Goal: Transaction & Acquisition: Purchase product/service

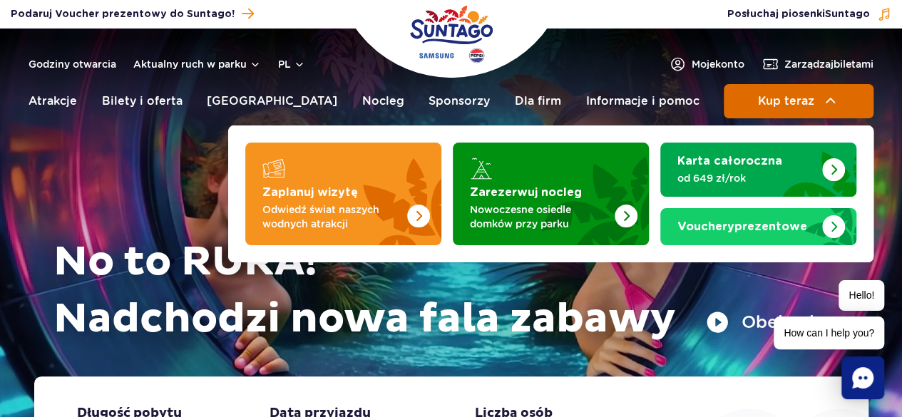
click at [852, 116] on button "Kup teraz" at bounding box center [799, 101] width 150 height 34
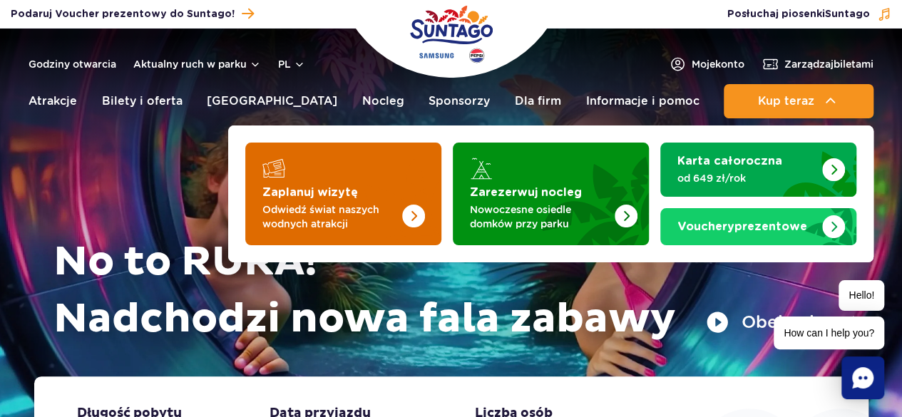
click at [348, 199] on img "Zaplanuj wizytę" at bounding box center [384, 189] width 113 height 111
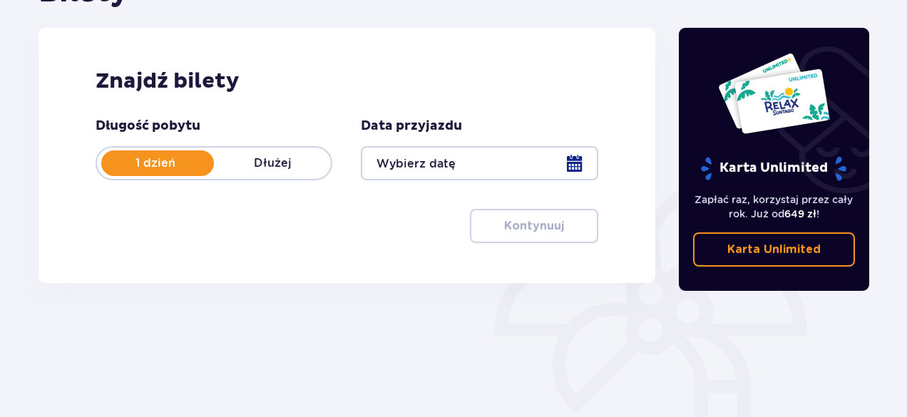
scroll to position [200, 0]
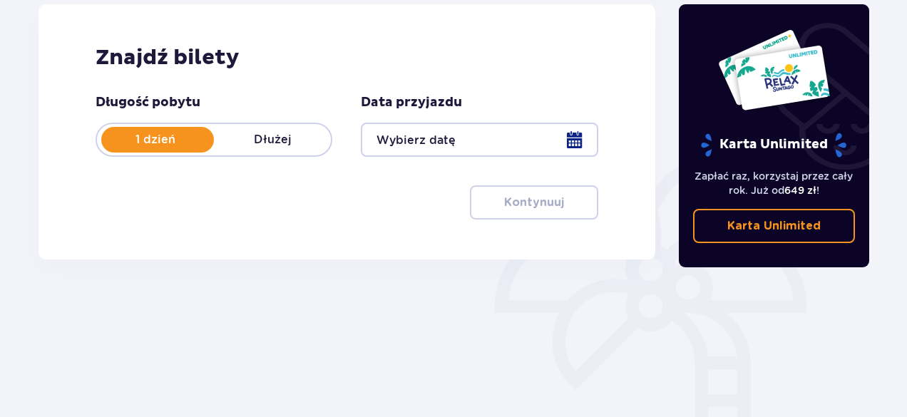
click at [581, 138] on div at bounding box center [479, 140] width 237 height 34
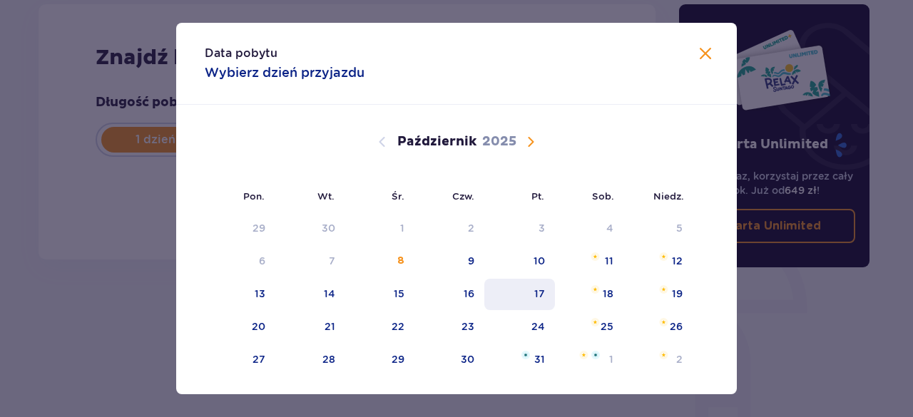
click at [520, 296] on div "17" at bounding box center [519, 294] width 71 height 31
type input "17.10.25"
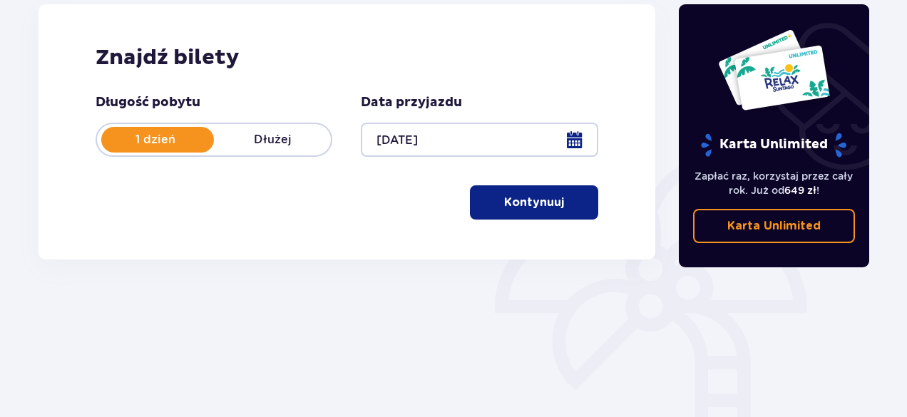
click at [505, 207] on p "Kontynuuj" at bounding box center [534, 203] width 60 height 16
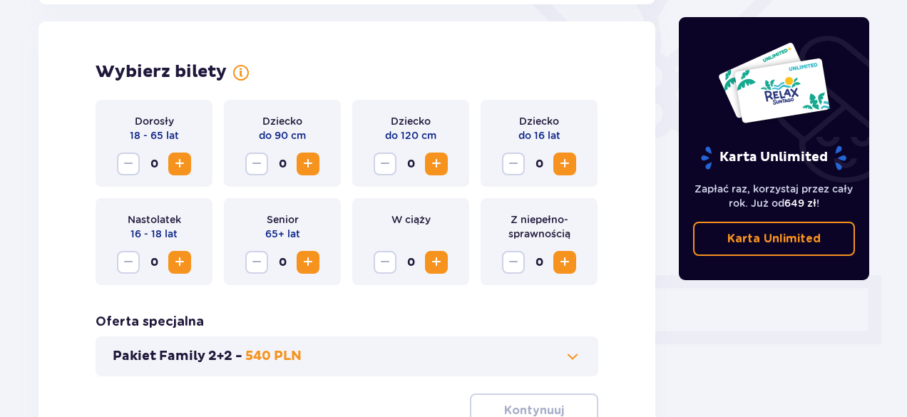
scroll to position [396, 0]
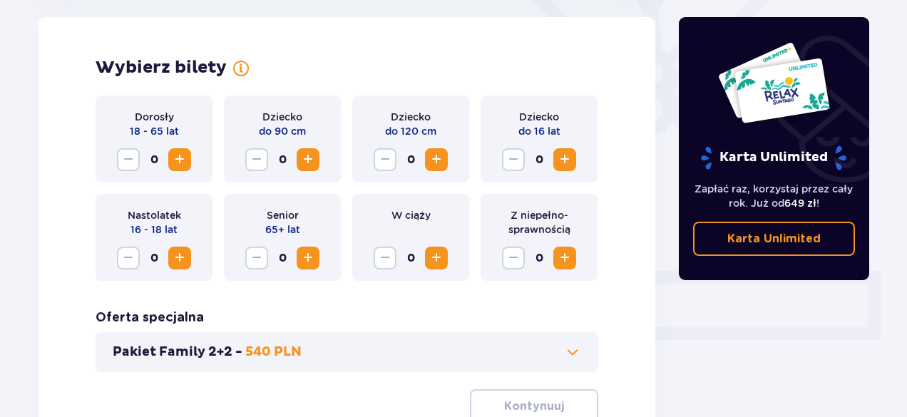
click at [173, 165] on span "Zwiększ" at bounding box center [179, 159] width 17 height 17
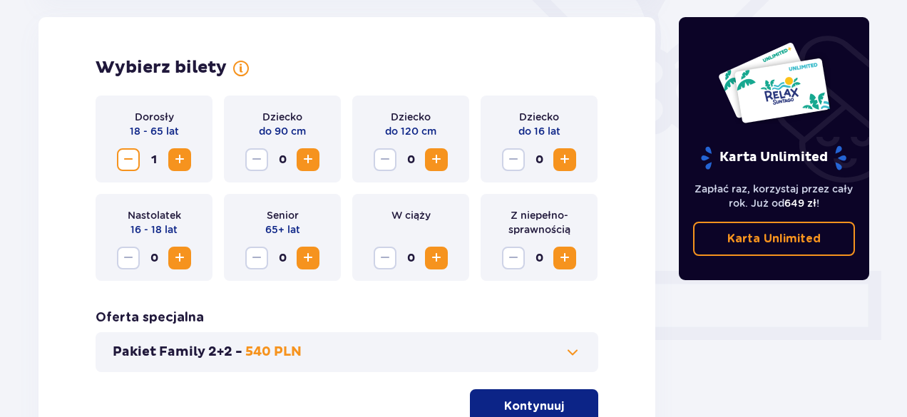
click at [173, 165] on span "Zwiększ" at bounding box center [179, 159] width 17 height 17
click at [496, 396] on button "Kontynuuj" at bounding box center [534, 406] width 128 height 34
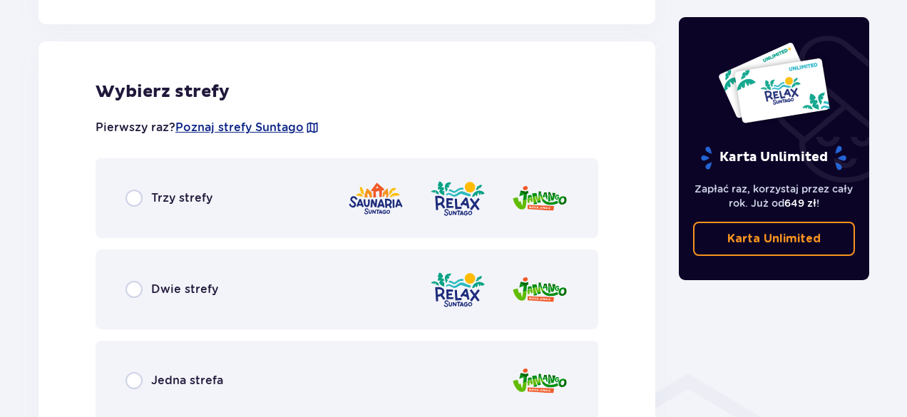
scroll to position [791, 0]
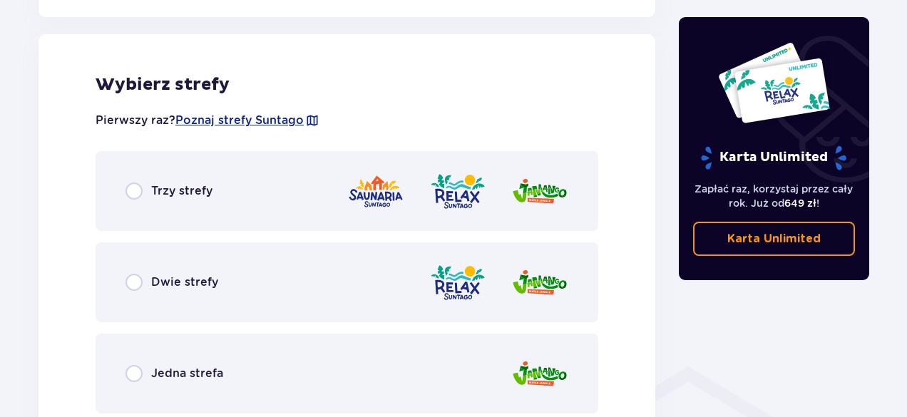
click at [295, 207] on div "Trzy strefy" at bounding box center [347, 191] width 503 height 80
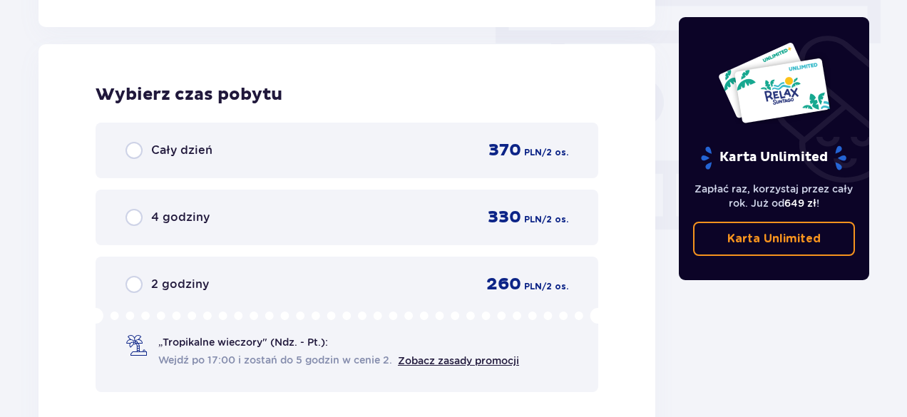
scroll to position [1288, 0]
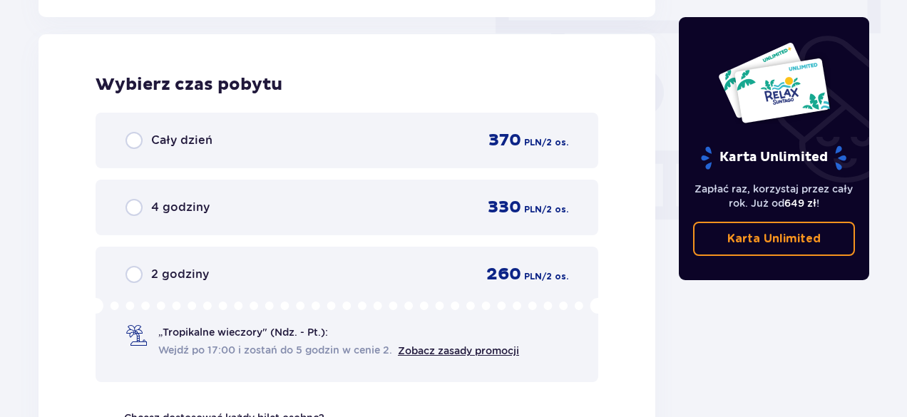
click at [479, 287] on div "2 godziny 260 PLN / 2 os. „Tropikalne wieczory" (Ndz. - Pt.): Wejdź po 17:00 i …" at bounding box center [347, 314] width 503 height 135
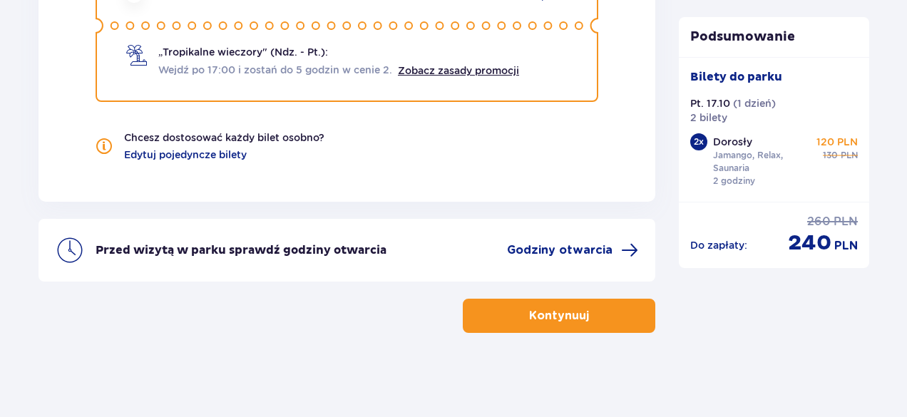
scroll to position [1569, 0]
click at [544, 298] on button "Kontynuuj" at bounding box center [559, 315] width 193 height 34
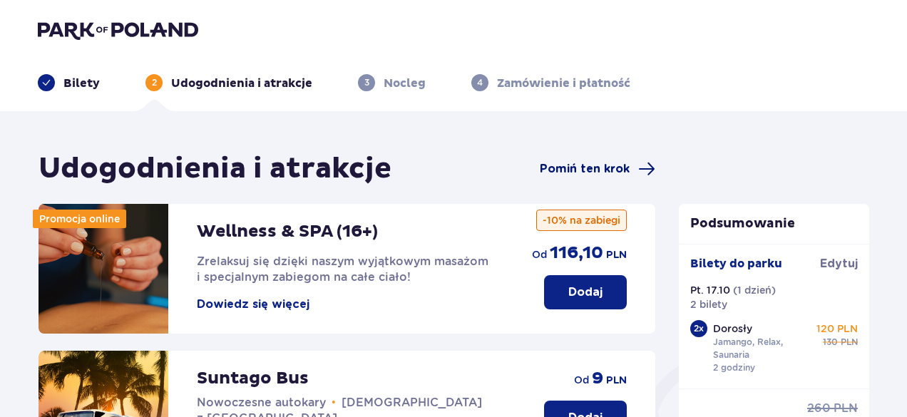
click at [627, 163] on span "Pomiń ten krok" at bounding box center [585, 169] width 90 height 16
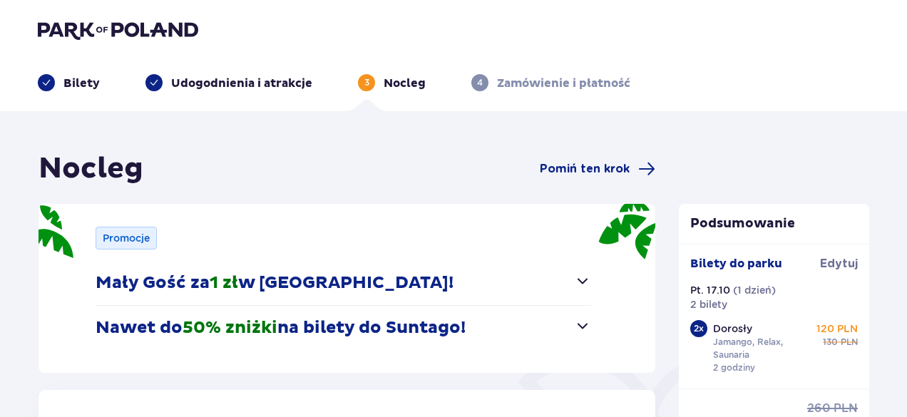
click at [627, 163] on span "Pomiń ten krok" at bounding box center [585, 169] width 90 height 16
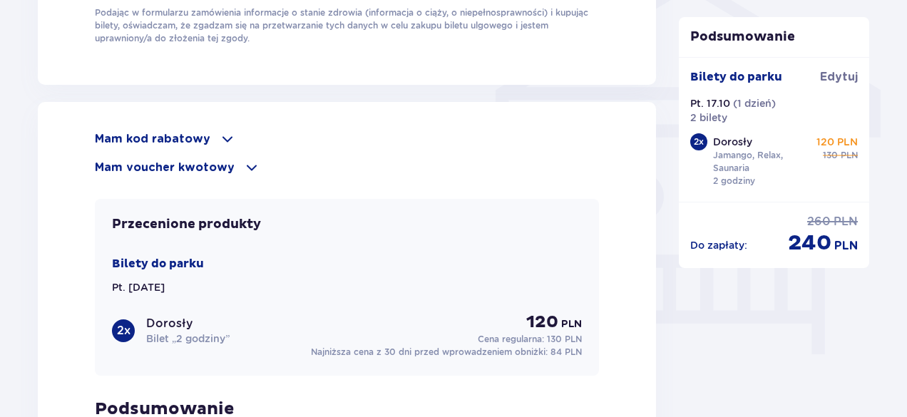
scroll to position [1209, 0]
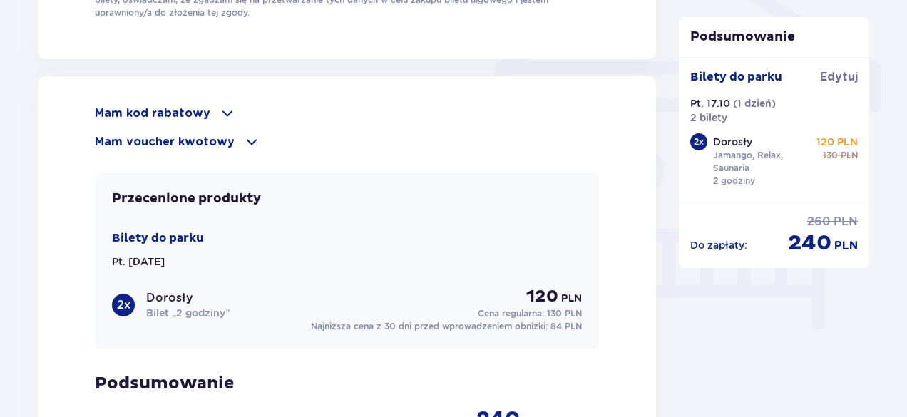
click at [220, 111] on span at bounding box center [227, 113] width 17 height 17
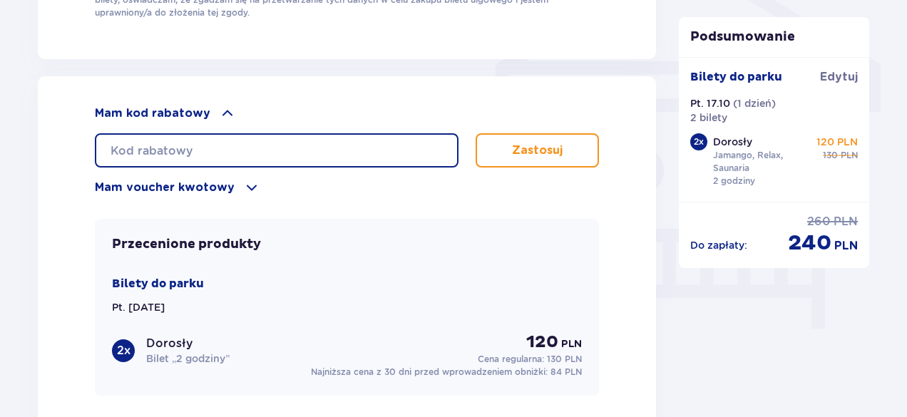
click at [307, 151] on input "text" at bounding box center [277, 150] width 364 height 34
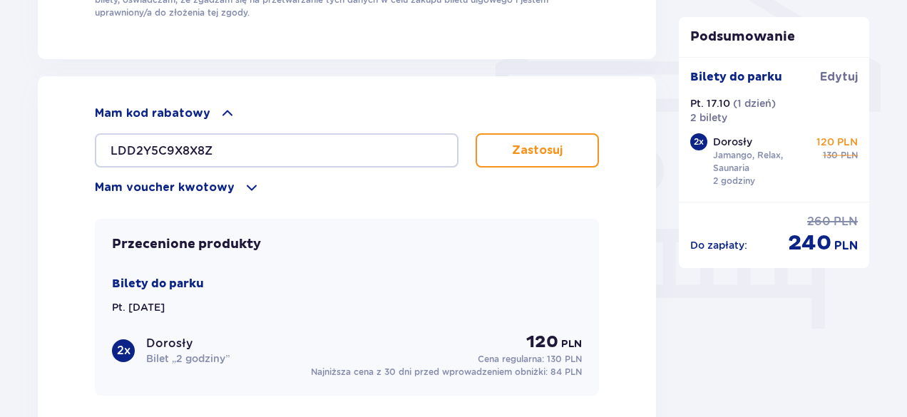
click at [548, 138] on button "Zastosuj" at bounding box center [537, 150] width 123 height 34
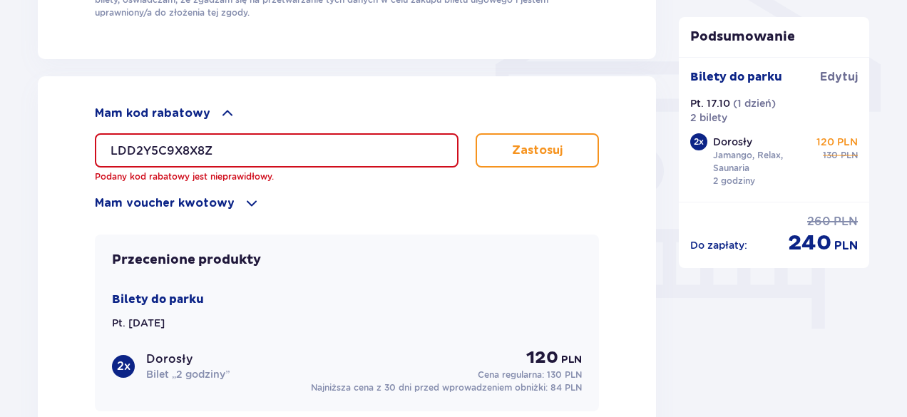
click at [160, 145] on input "LDD2Y5C9X8X8Z" at bounding box center [277, 150] width 364 height 34
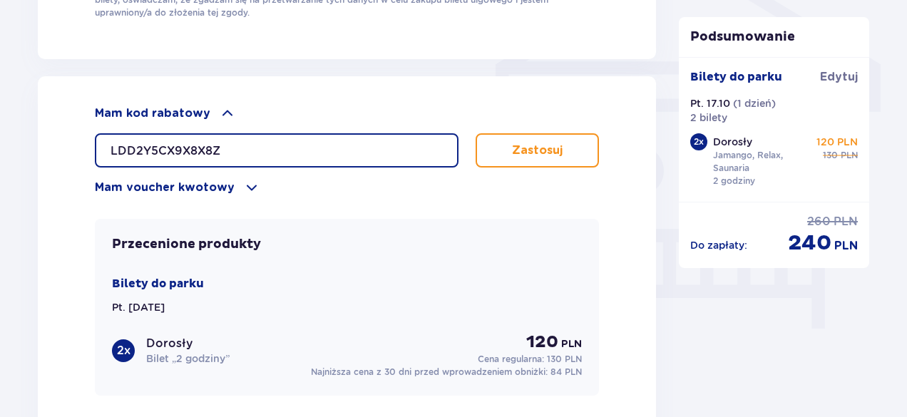
type input "LDD2Y5CX9X8X8Z"
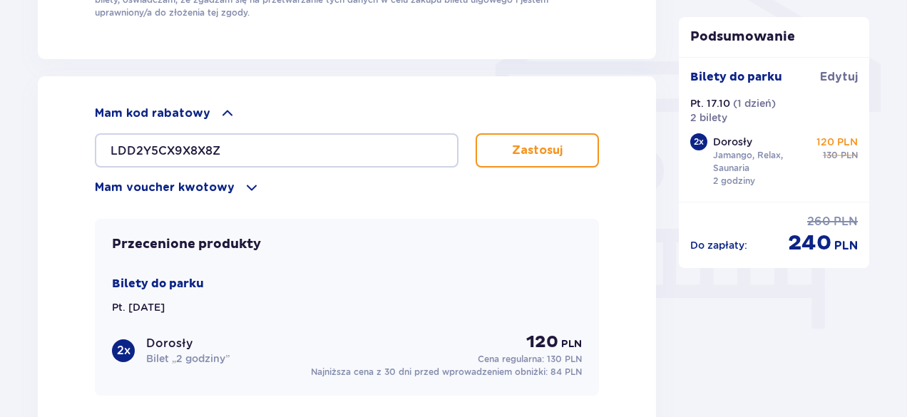
click at [511, 166] on div "Mam kod rabatowy LDD2Y5CX9X8X8Z Zastosuj Mam voucher kwotowy Zastosuj" at bounding box center [347, 150] width 504 height 91
click at [545, 143] on p "Zastosuj" at bounding box center [537, 151] width 51 height 16
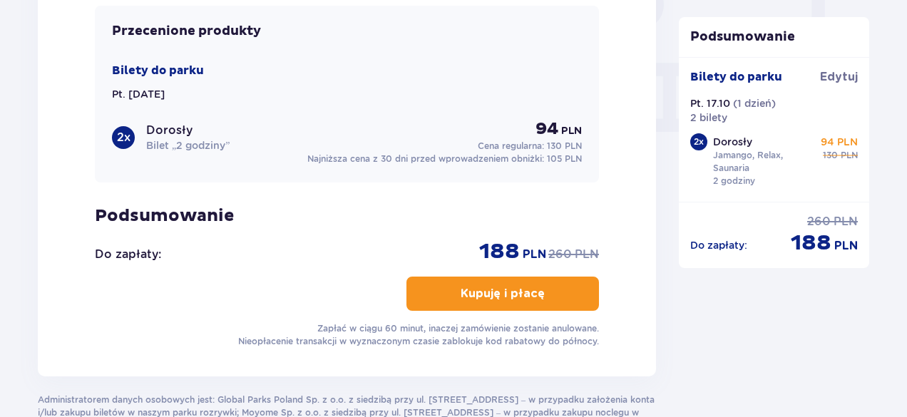
scroll to position [1409, 0]
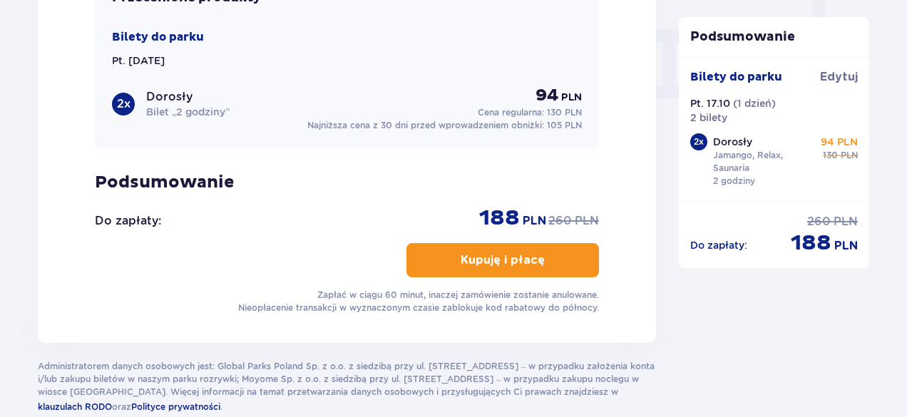
click at [134, 62] on p "Pt. 17.10.25" at bounding box center [138, 60] width 53 height 14
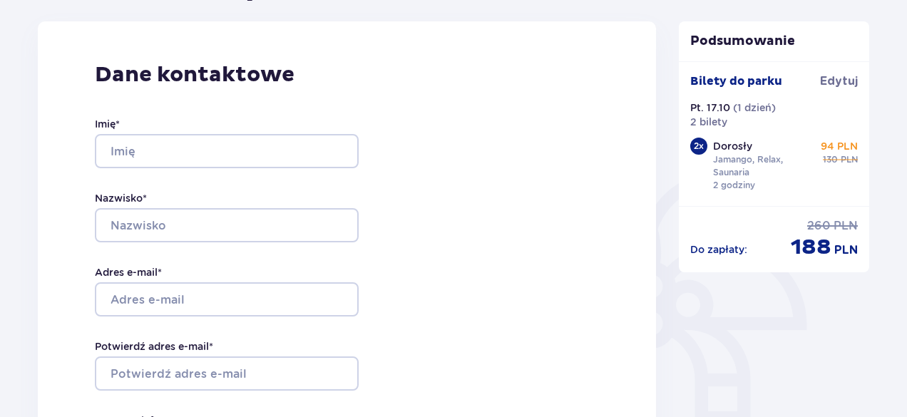
scroll to position [257, 0]
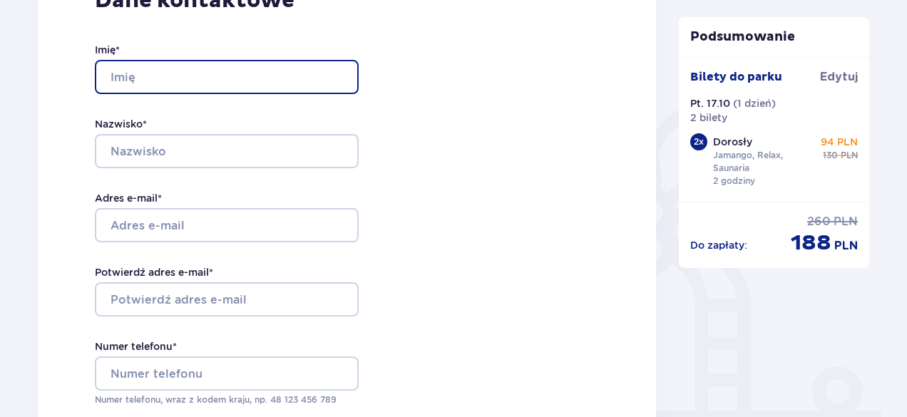
click at [260, 88] on input "Imię *" at bounding box center [227, 77] width 264 height 34
type input "Juliusz"
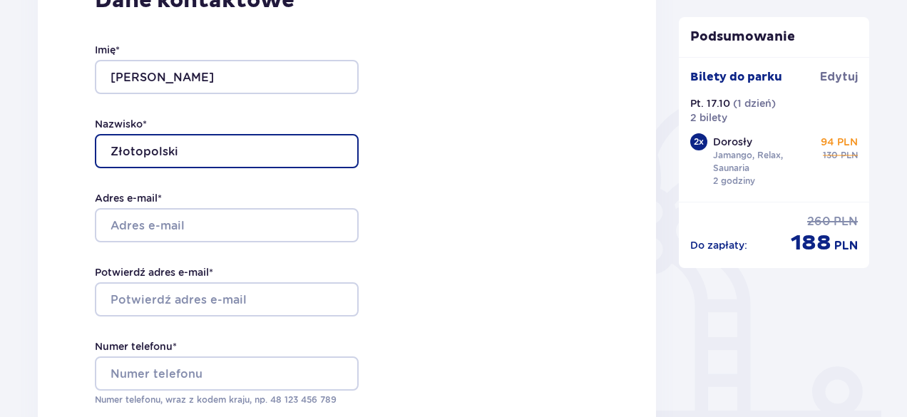
type input "Złotopolski"
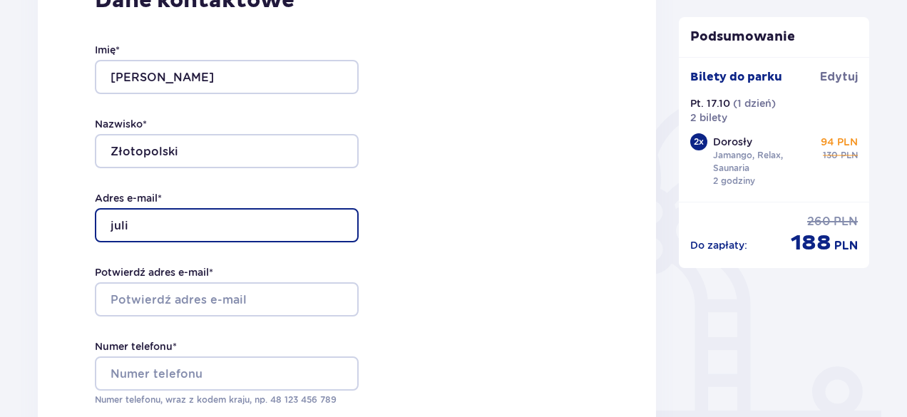
type input "juliusz.zlotopolski@wp.pl"
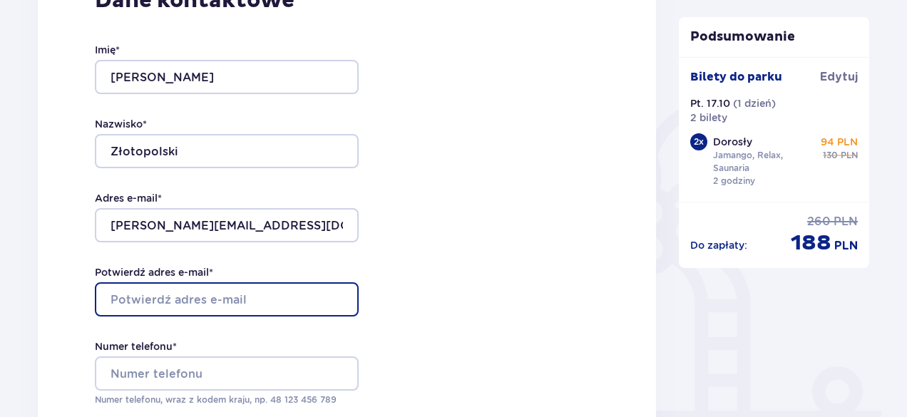
click at [209, 292] on input "Potwierdź adres e-mail *" at bounding box center [227, 299] width 264 height 34
type input "juliusz.zlotopolski@wp.pl"
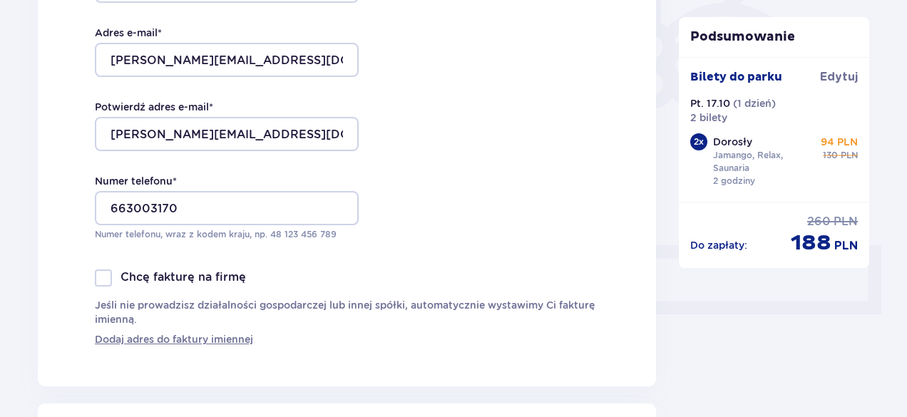
scroll to position [428, 0]
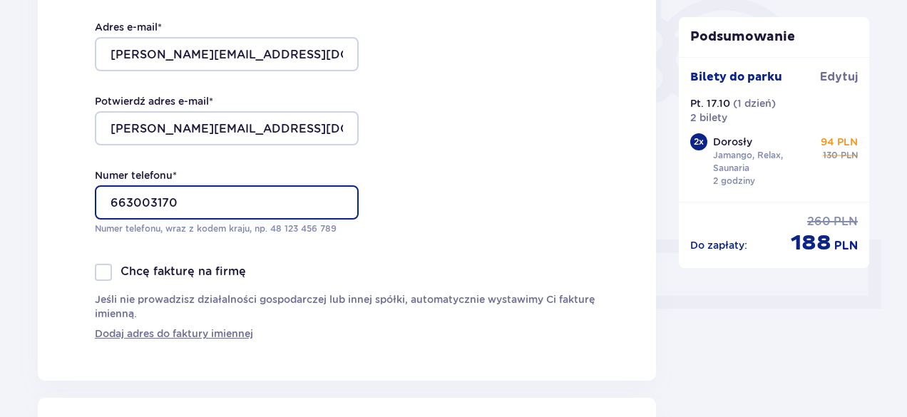
click at [116, 203] on input "663003170" at bounding box center [227, 202] width 264 height 34
type input "48663003170"
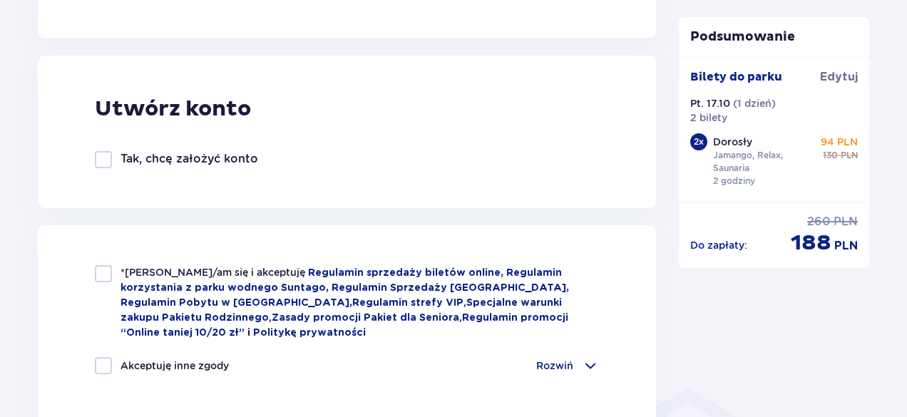
scroll to position [856, 0]
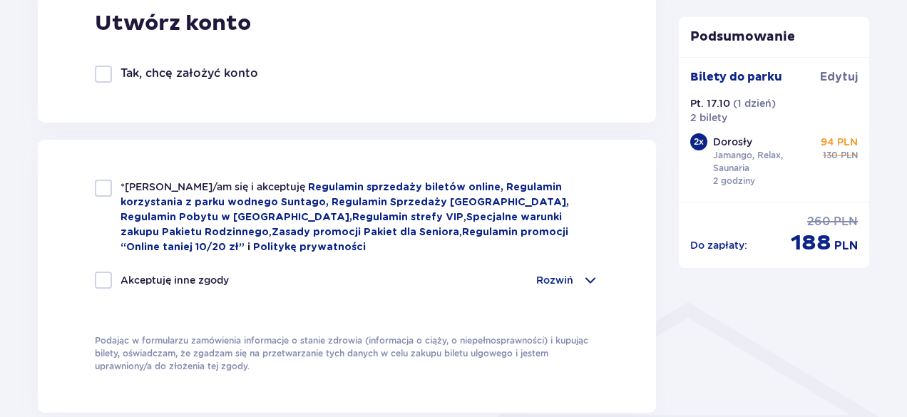
click at [101, 196] on div at bounding box center [103, 188] width 17 height 17
checkbox input "true"
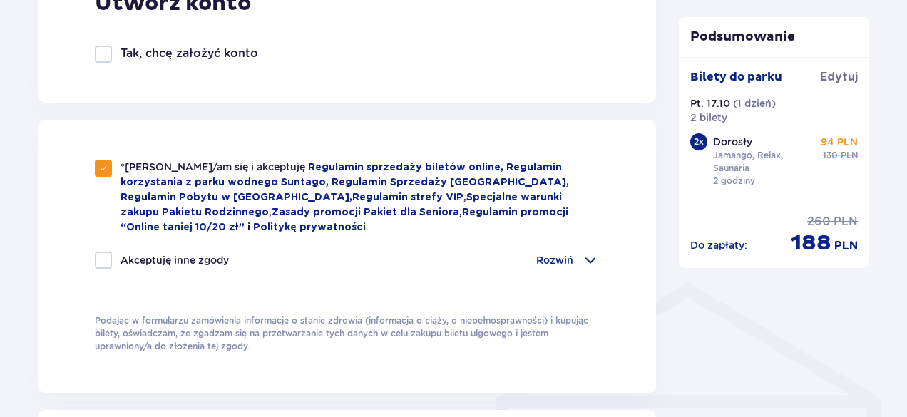
click at [51, 271] on div "*Zapoznałem/am się i akceptuję Regulamin sprzedaży biletów online, Regulamin ko…" at bounding box center [347, 256] width 618 height 273
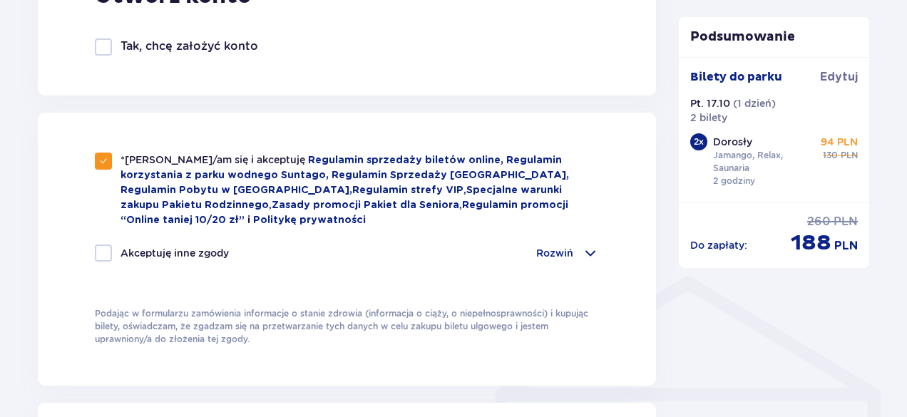
scroll to position [1249, 0]
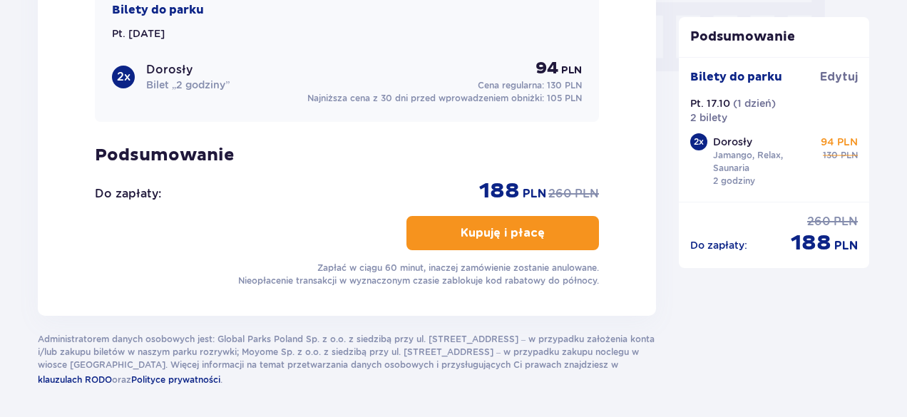
scroll to position [1449, 0]
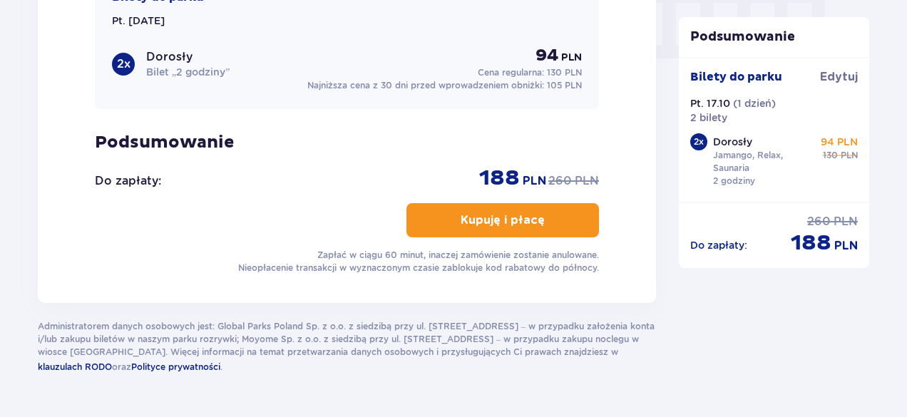
click at [457, 229] on button "Kupuję i płacę" at bounding box center [502, 220] width 193 height 34
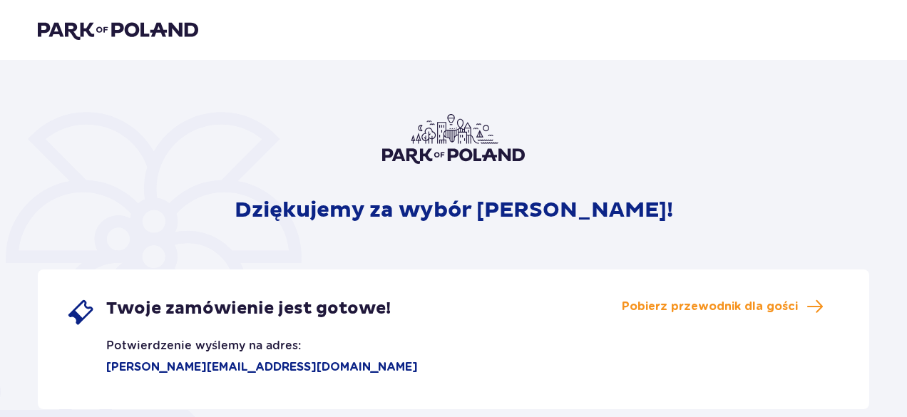
click at [347, 298] on span "Twoje zamówienie jest gotowe!" at bounding box center [248, 308] width 284 height 21
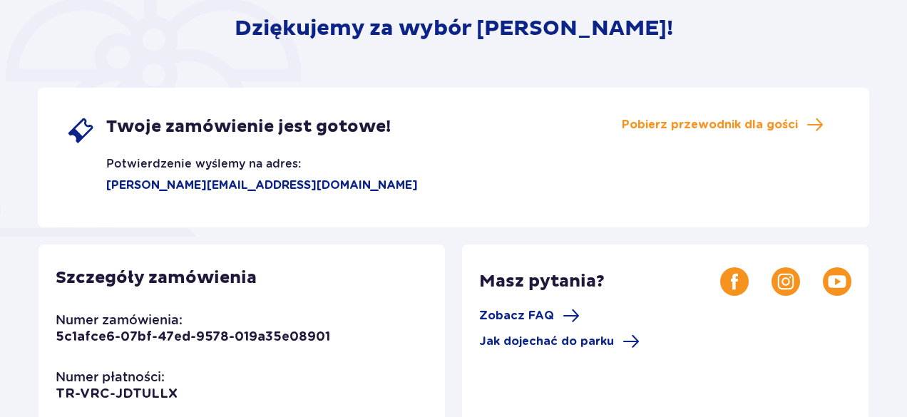
scroll to position [228, 0]
